Goal: Navigation & Orientation: Find specific page/section

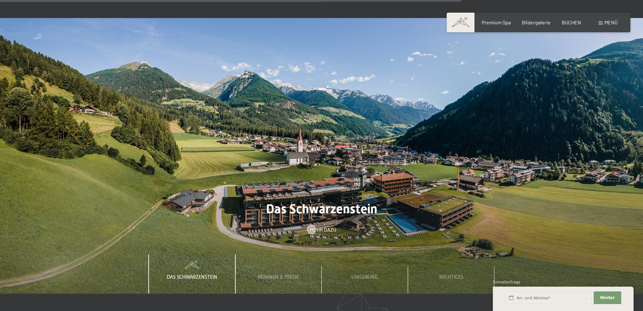
scroll to position [2367, 0]
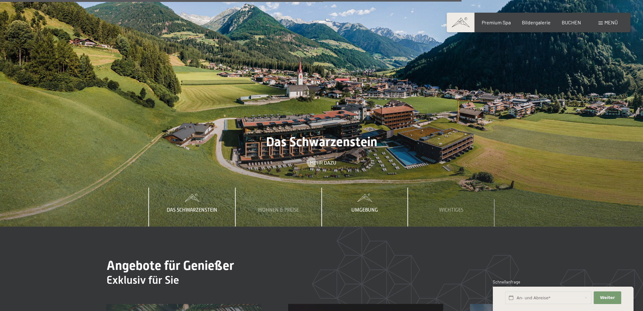
click at [357, 207] on span "Umgebung" at bounding box center [364, 210] width 27 height 6
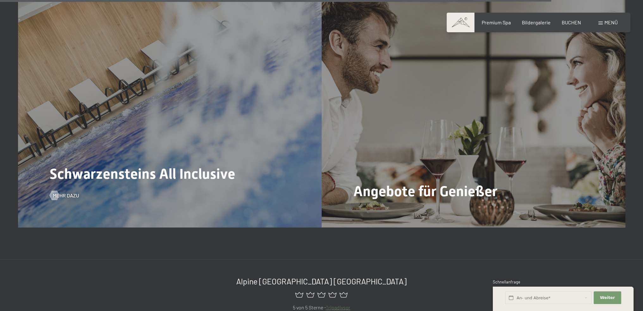
scroll to position [2842, 0]
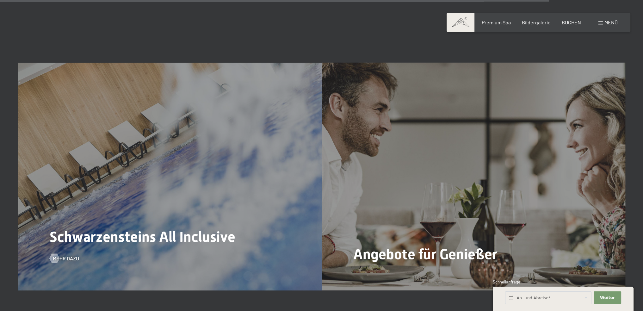
click at [151, 198] on div "Schwarzensteins All Inclusive Mehr dazu" at bounding box center [170, 177] width 304 height 228
click at [70, 255] on span "Mehr dazu" at bounding box center [72, 258] width 26 height 7
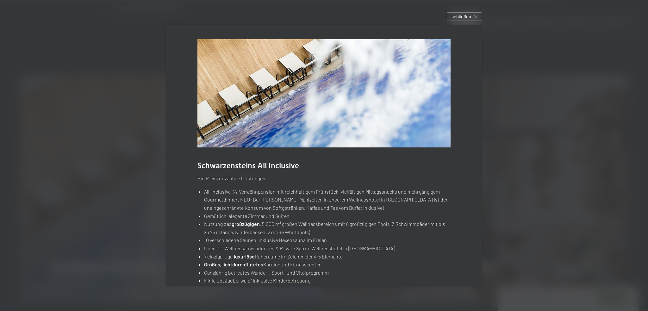
drag, startPoint x: 461, startPoint y: 16, endPoint x: 457, endPoint y: 22, distance: 7.0
click at [460, 16] on span "schließen" at bounding box center [461, 16] width 20 height 7
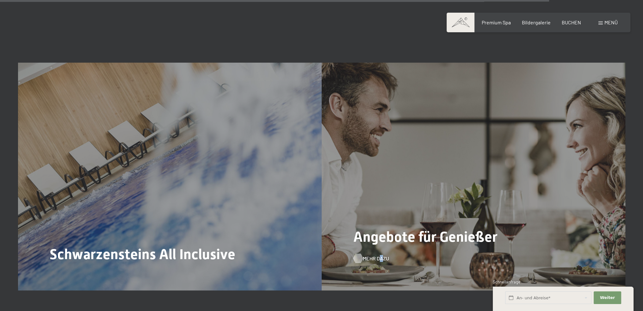
click at [380, 255] on span "Mehr dazu" at bounding box center [376, 258] width 26 height 7
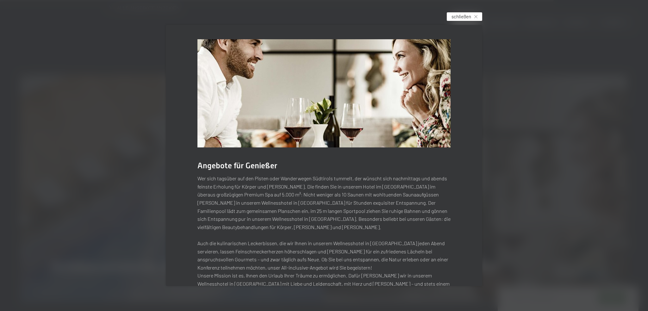
click at [466, 16] on span "schließen" at bounding box center [461, 16] width 20 height 7
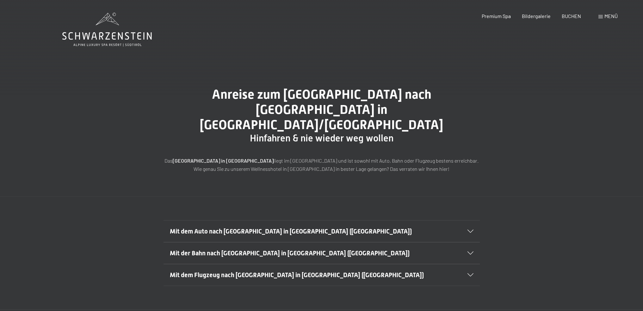
click at [467, 230] on icon at bounding box center [470, 231] width 6 height 3
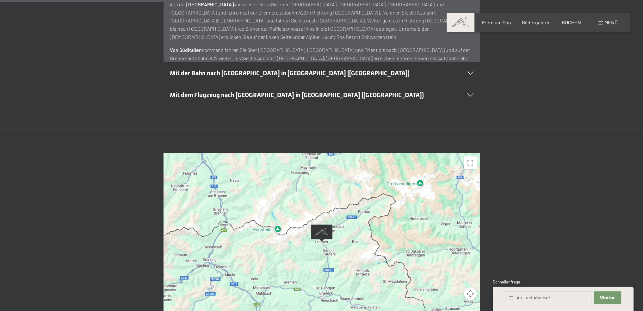
scroll to position [285, 0]
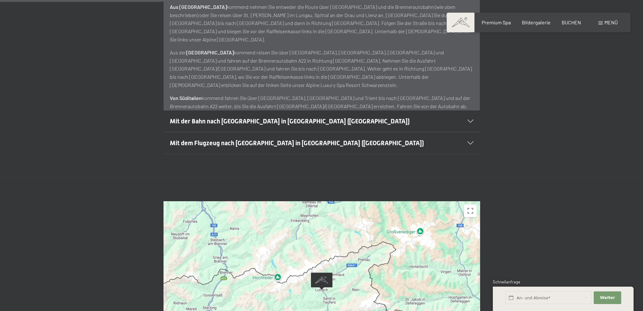
click at [338, 278] on div at bounding box center [322, 289] width 316 height 177
click at [327, 272] on img "Alpine Luxury SPA Resort SCHWARZENSTEIN" at bounding box center [322, 280] width 22 height 17
